Goal: Find specific page/section: Find specific page/section

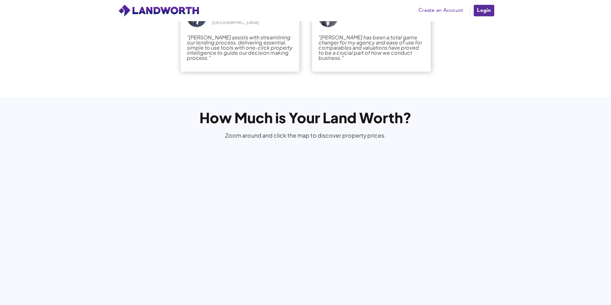
scroll to position [1186, 0]
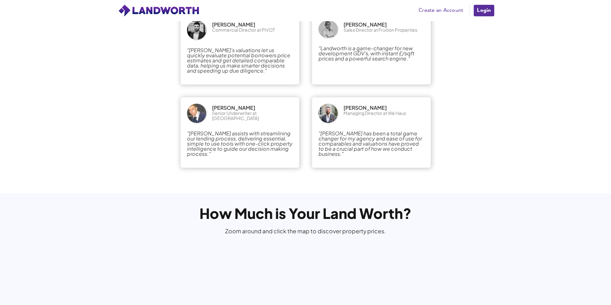
click at [197, 38] on img at bounding box center [196, 30] width 19 height 19
click at [204, 51] on em ""[PERSON_NAME]’s valuations let us quickly evaluate potential borrowers price e…" at bounding box center [238, 60] width 103 height 27
click at [191, 27] on img at bounding box center [196, 30] width 19 height 19
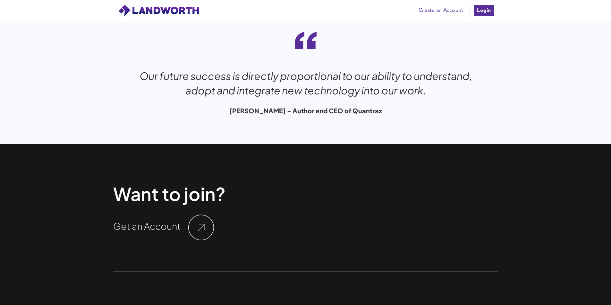
scroll to position [2138, 0]
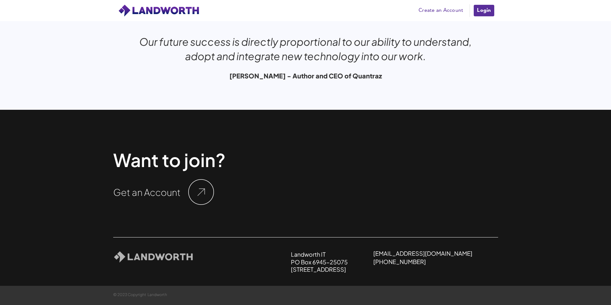
click at [426, 264] on link "[PHONE_NUMBER]" at bounding box center [399, 261] width 53 height 7
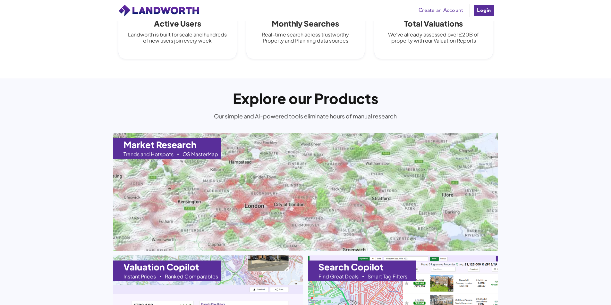
scroll to position [535, 0]
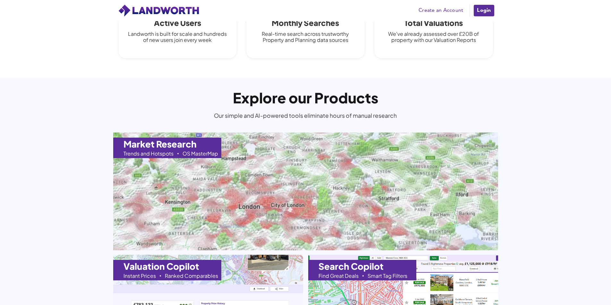
click at [304, 192] on img at bounding box center [305, 192] width 423 height 130
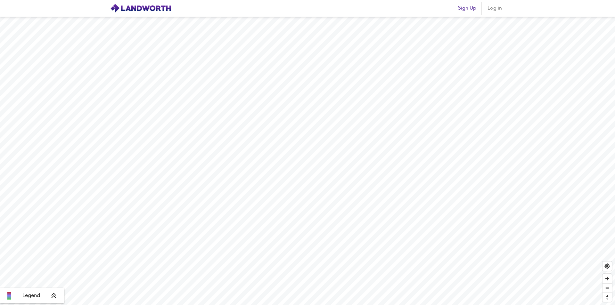
click at [428, 305] on html "Sign Up Log in Legend X Map Settings Basemap OpenStreetMap osm Heatmap Average …" at bounding box center [307, 152] width 615 height 305
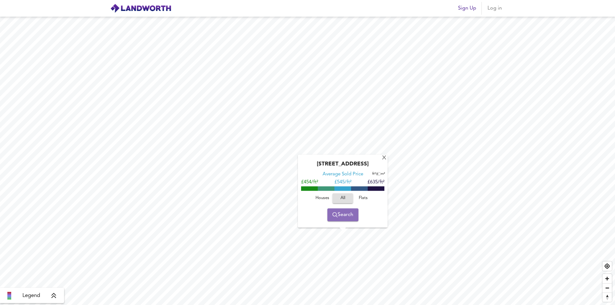
click at [344, 219] on span "Search" at bounding box center [343, 215] width 21 height 9
